Goal: Browse casually

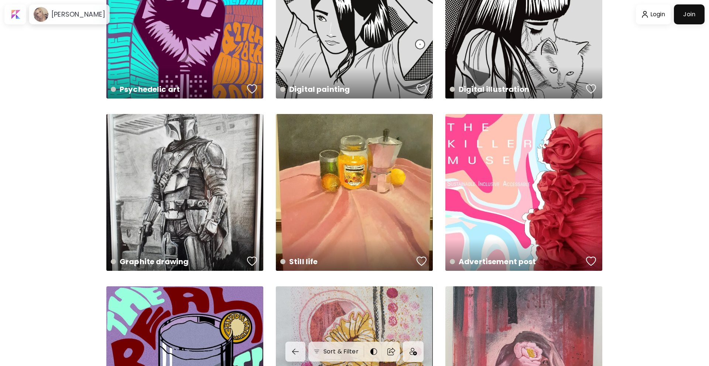
scroll to position [102, 0]
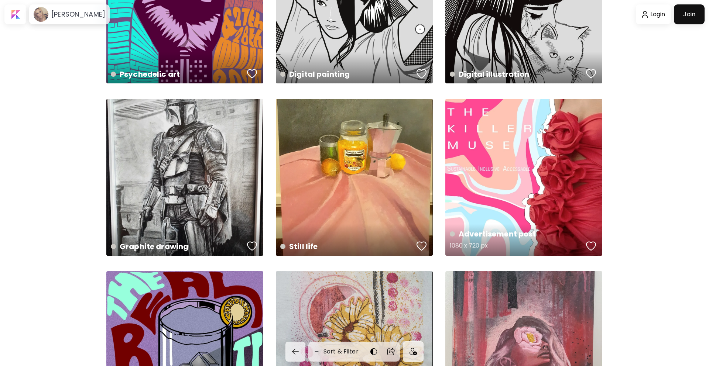
click at [535, 199] on div "Advertisement post 1080 x 720 px" at bounding box center [524, 177] width 157 height 157
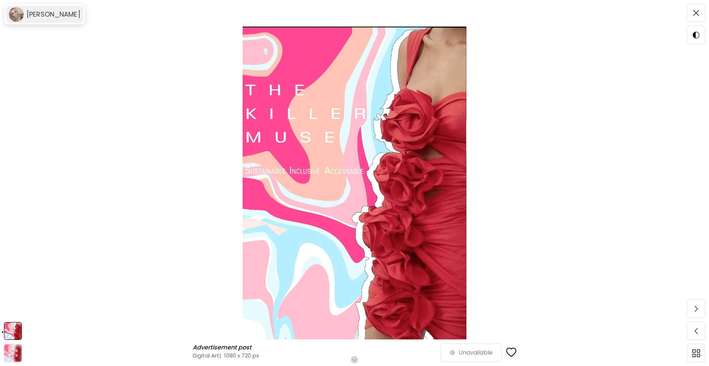
click at [16, 16] on image at bounding box center [16, 14] width 15 height 15
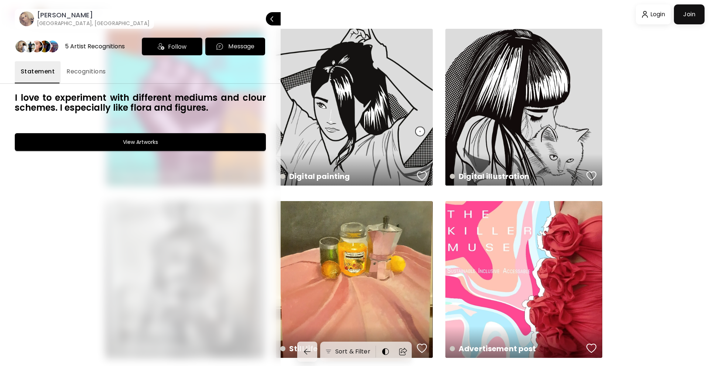
scroll to position [102, 0]
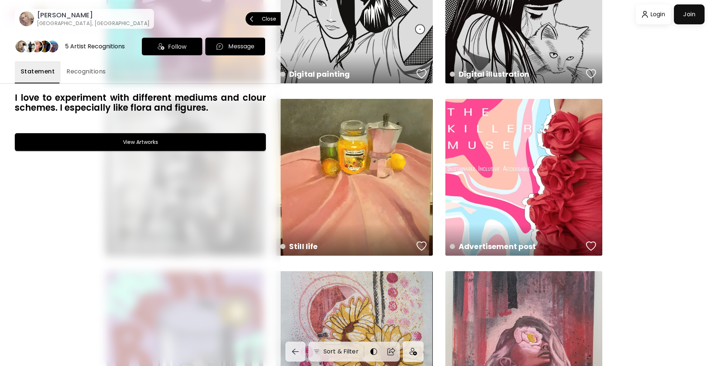
click at [272, 18] on p "Close" at bounding box center [269, 18] width 14 height 5
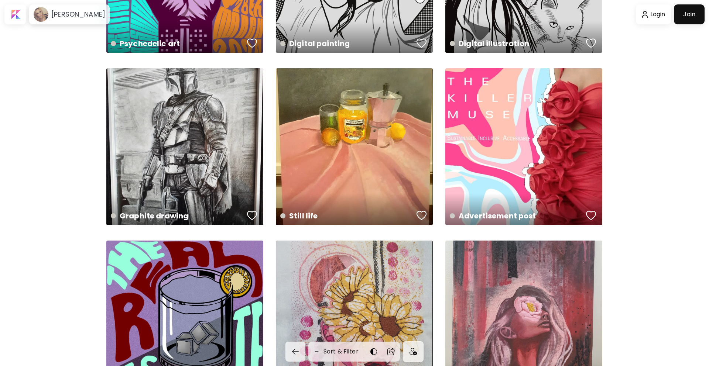
scroll to position [134, 0]
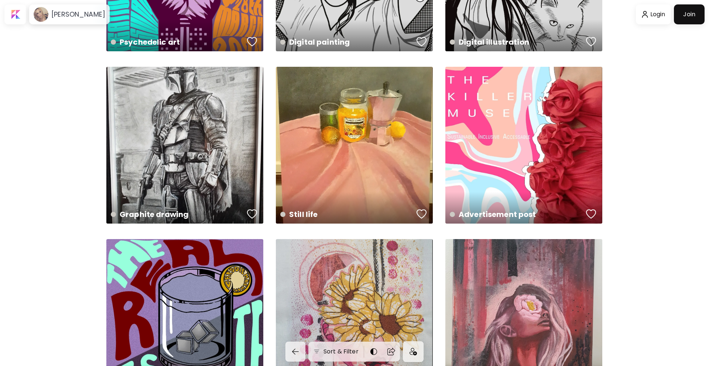
click at [519, 167] on div "Advertisement post 1080 x 720 px" at bounding box center [524, 145] width 157 height 157
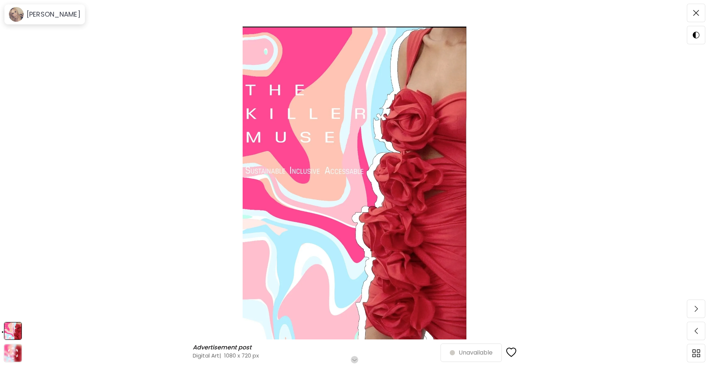
click at [274, 148] on img at bounding box center [354, 183] width 647 height 313
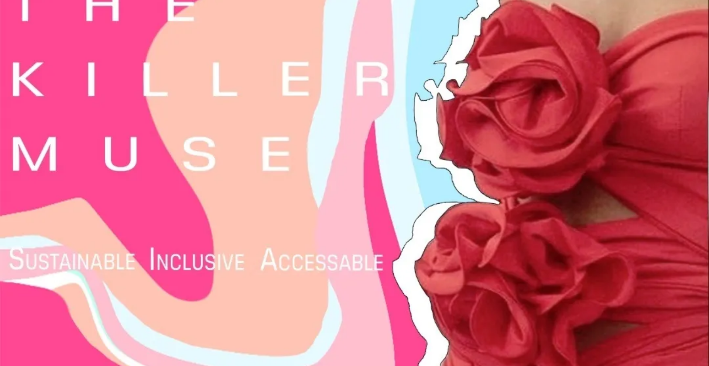
scroll to position [216, 0]
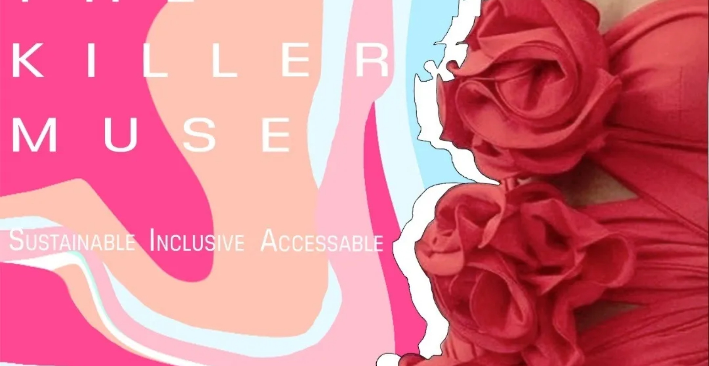
click at [164, 88] on img at bounding box center [354, 281] width 709 height 994
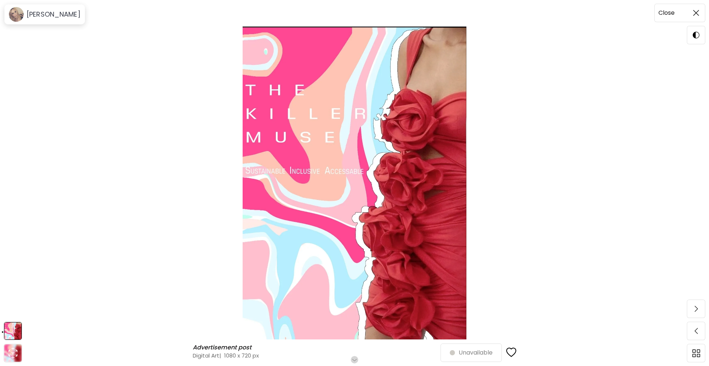
click at [695, 13] on img at bounding box center [696, 13] width 6 height 6
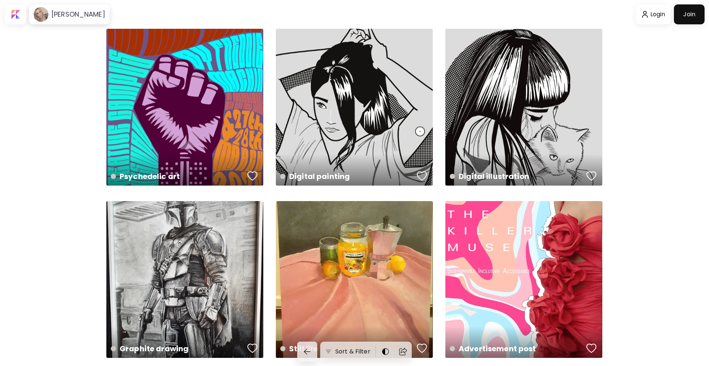
scroll to position [134, 0]
